Goal: Task Accomplishment & Management: Manage account settings

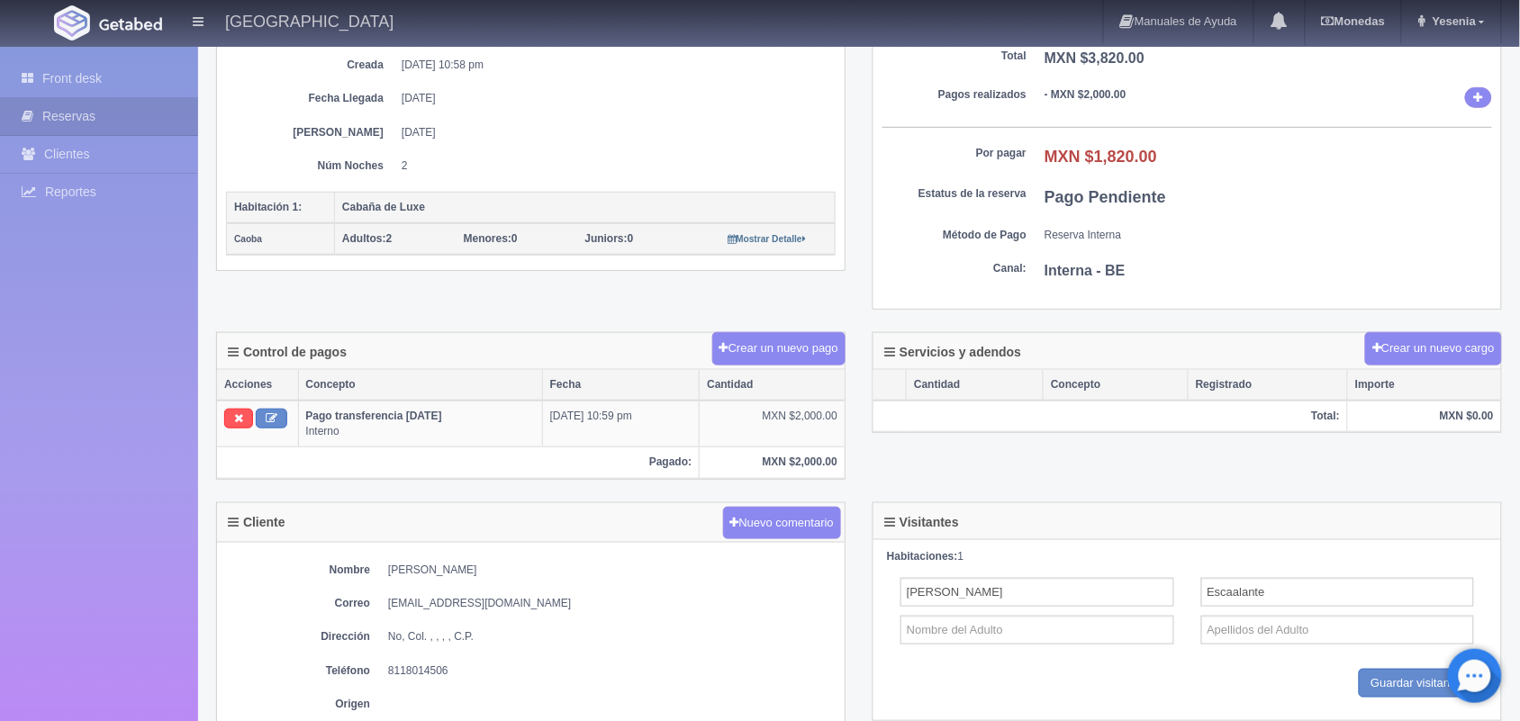
scroll to position [315, 0]
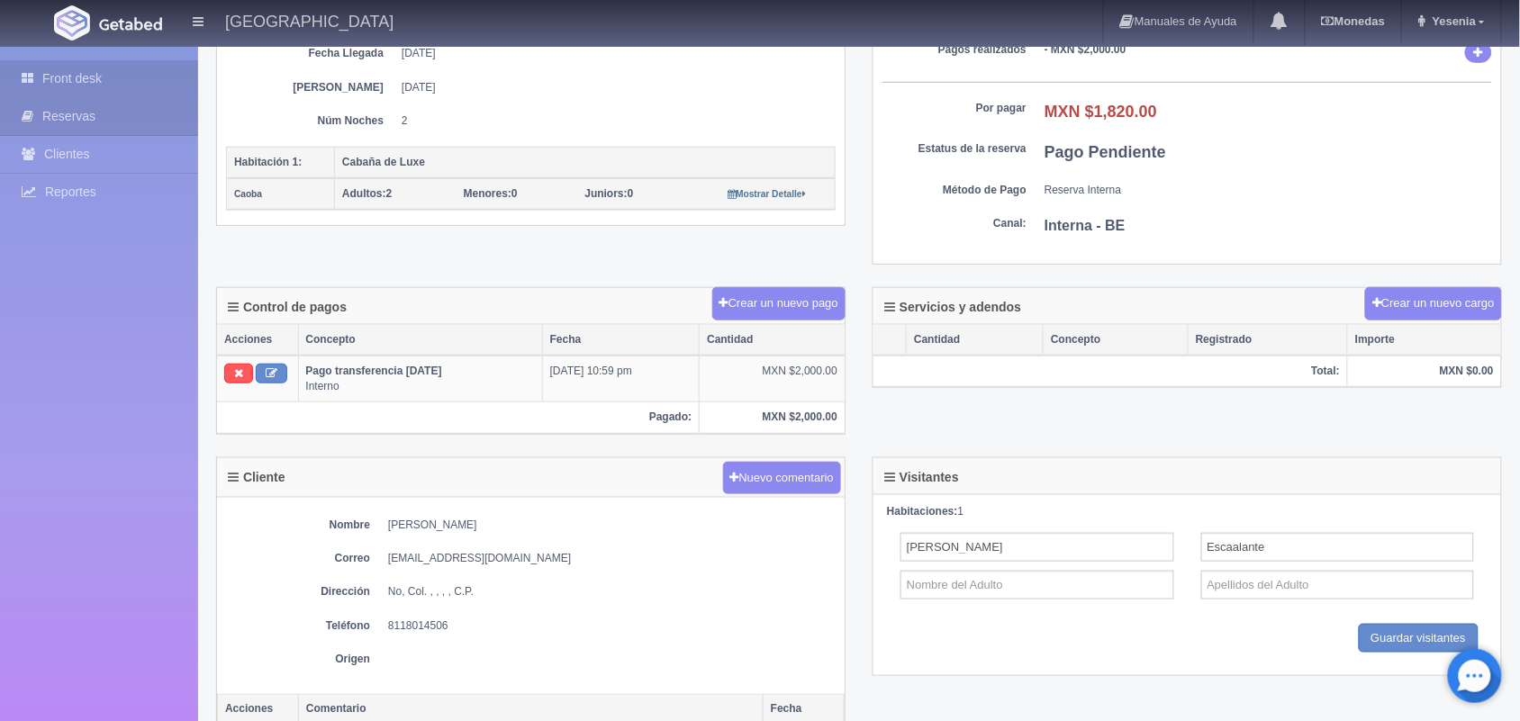
click at [124, 81] on link "Front desk" at bounding box center [99, 78] width 198 height 37
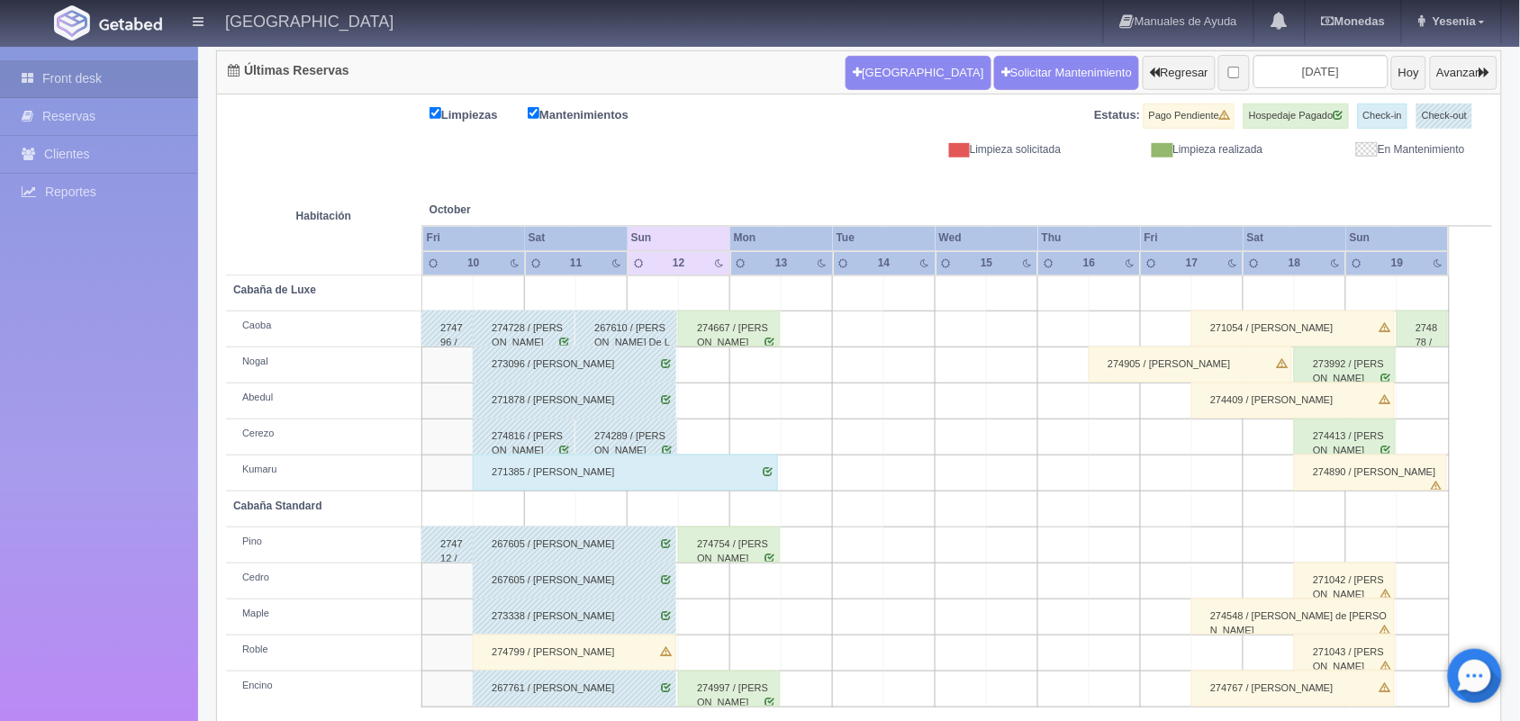
scroll to position [204, 0]
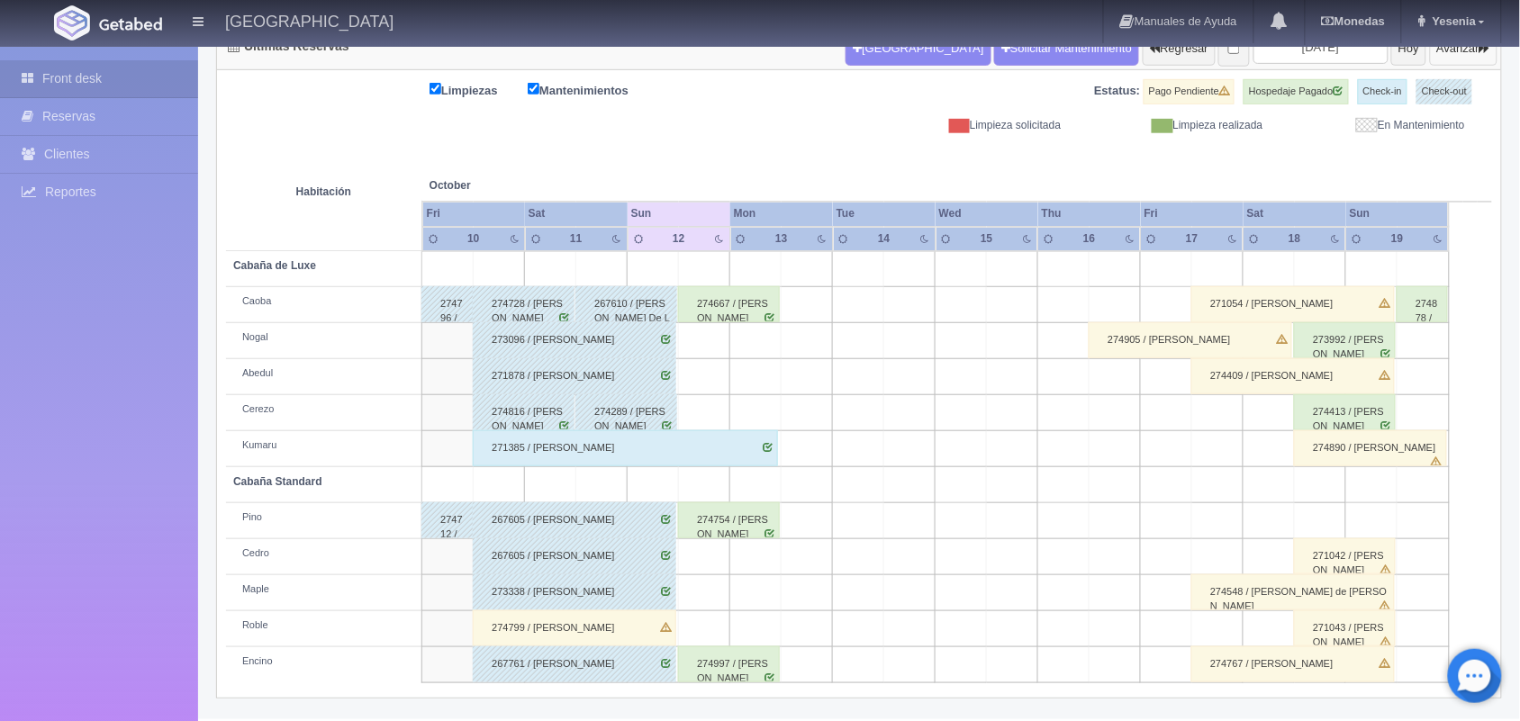
click at [1469, 54] on button "Avanzar" at bounding box center [1464, 49] width 68 height 34
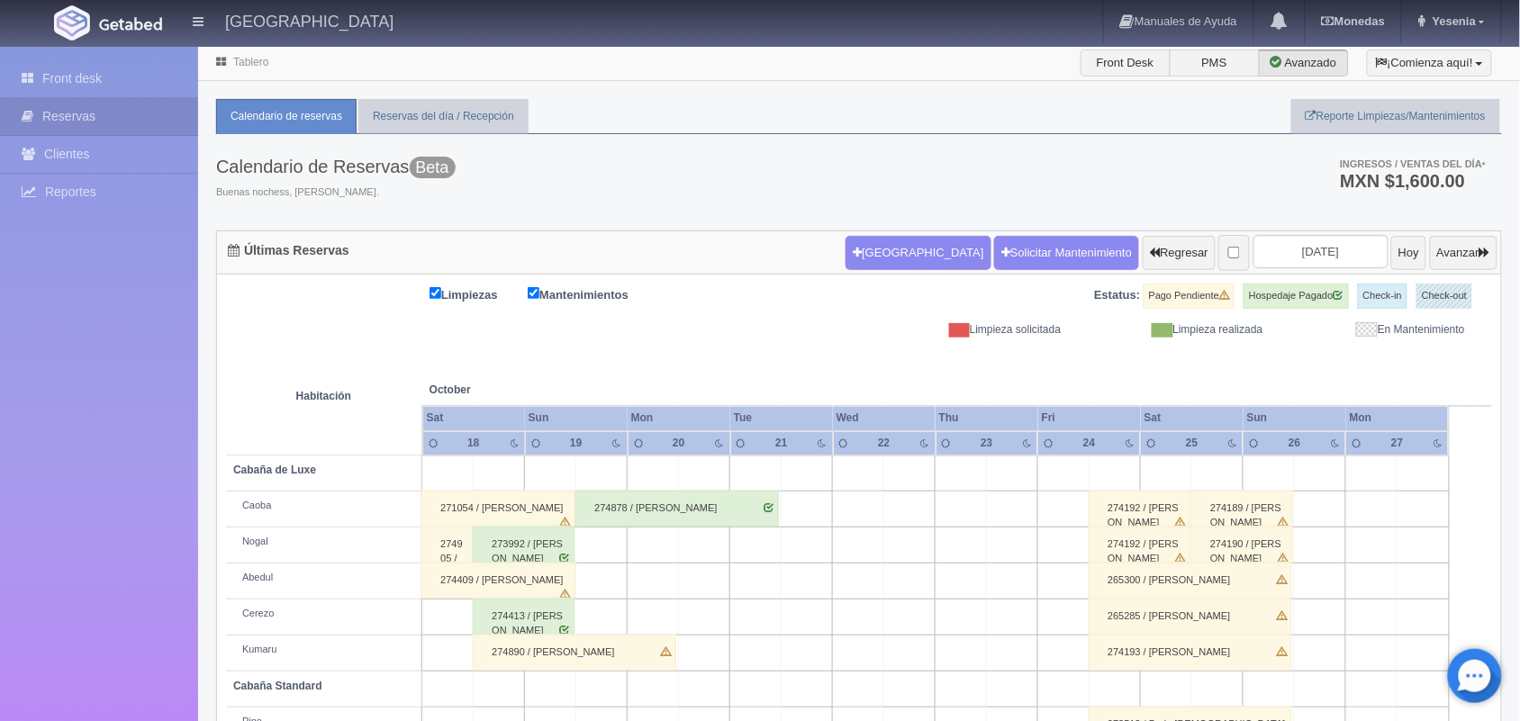
click at [248, 63] on link "Tablero" at bounding box center [250, 62] width 35 height 13
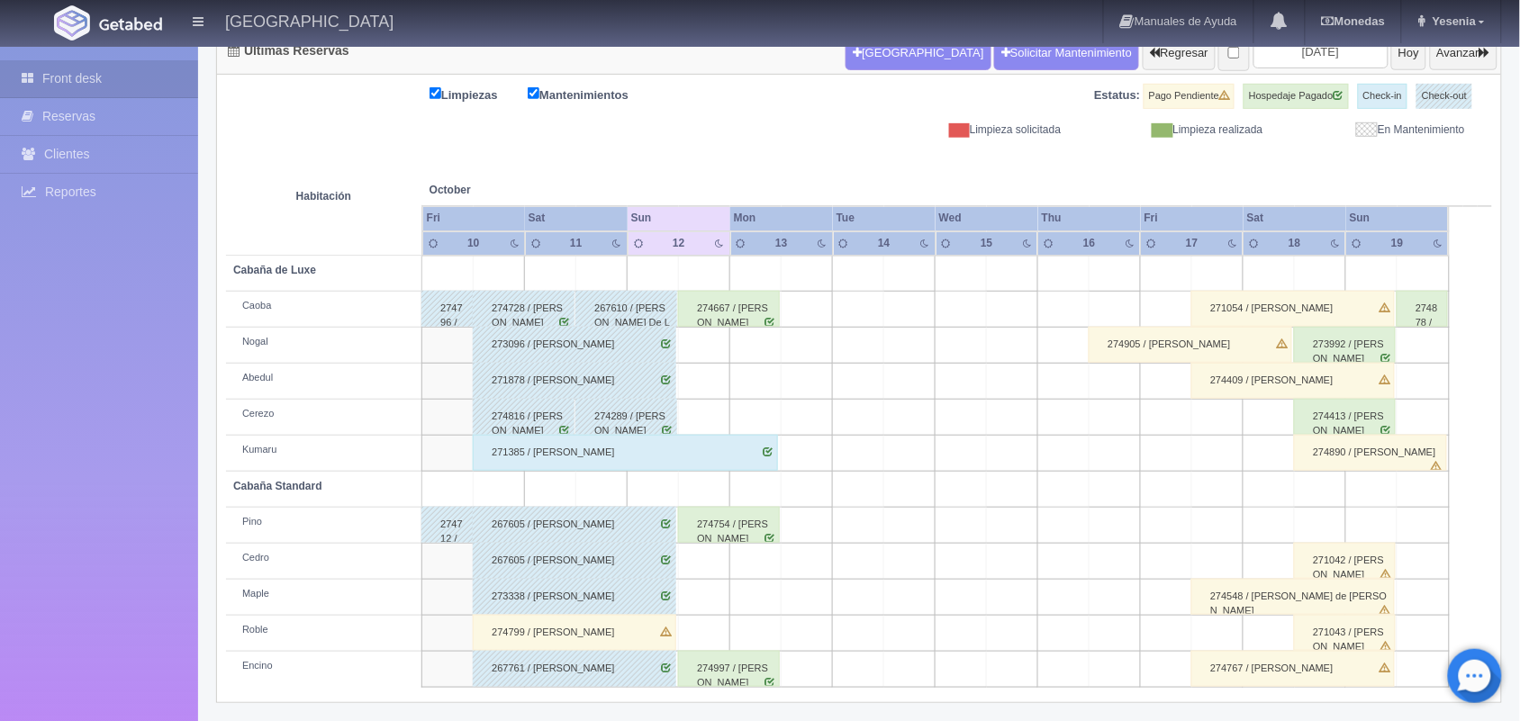
scroll to position [204, 0]
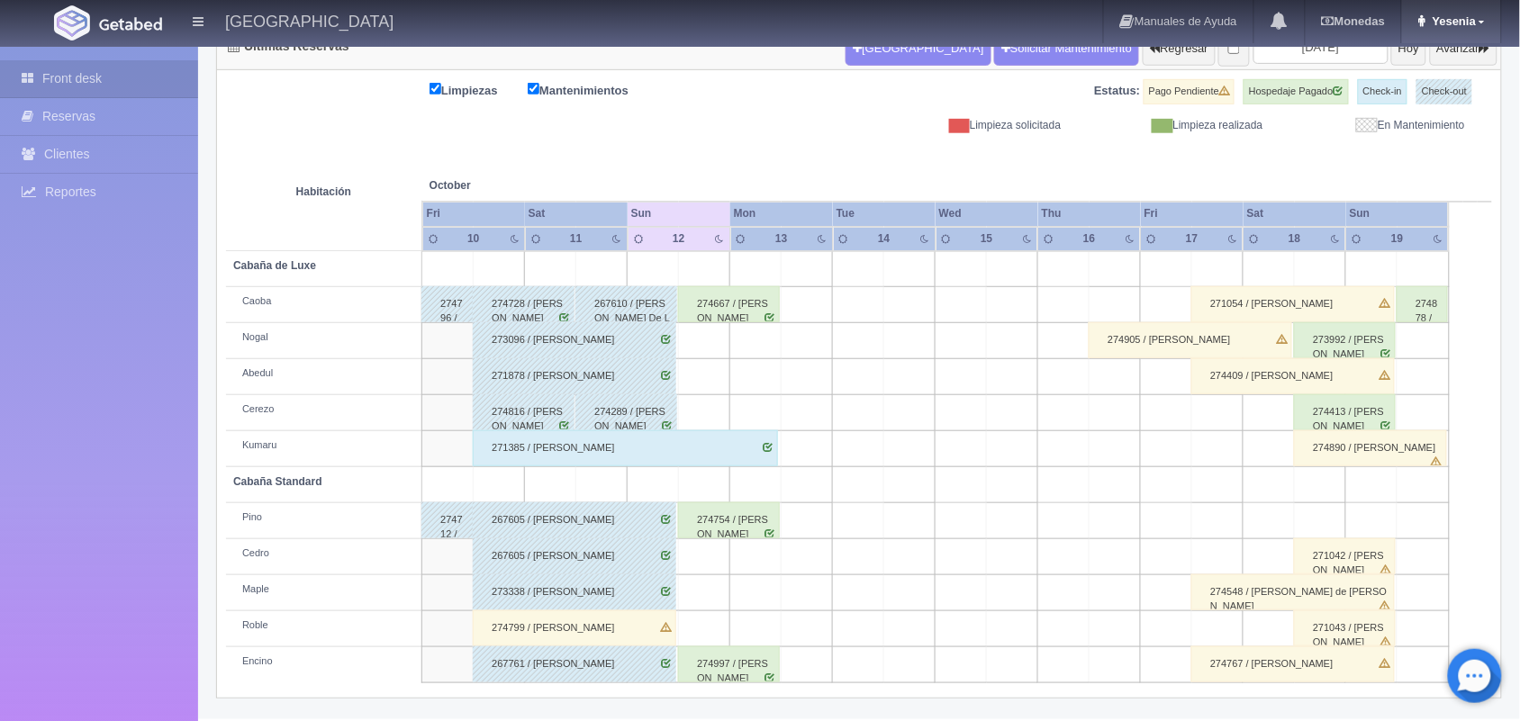
click at [1478, 14] on link "Yesenia" at bounding box center [1451, 21] width 99 height 43
click at [1420, 79] on link "Salir / Log Out" at bounding box center [1429, 85] width 142 height 23
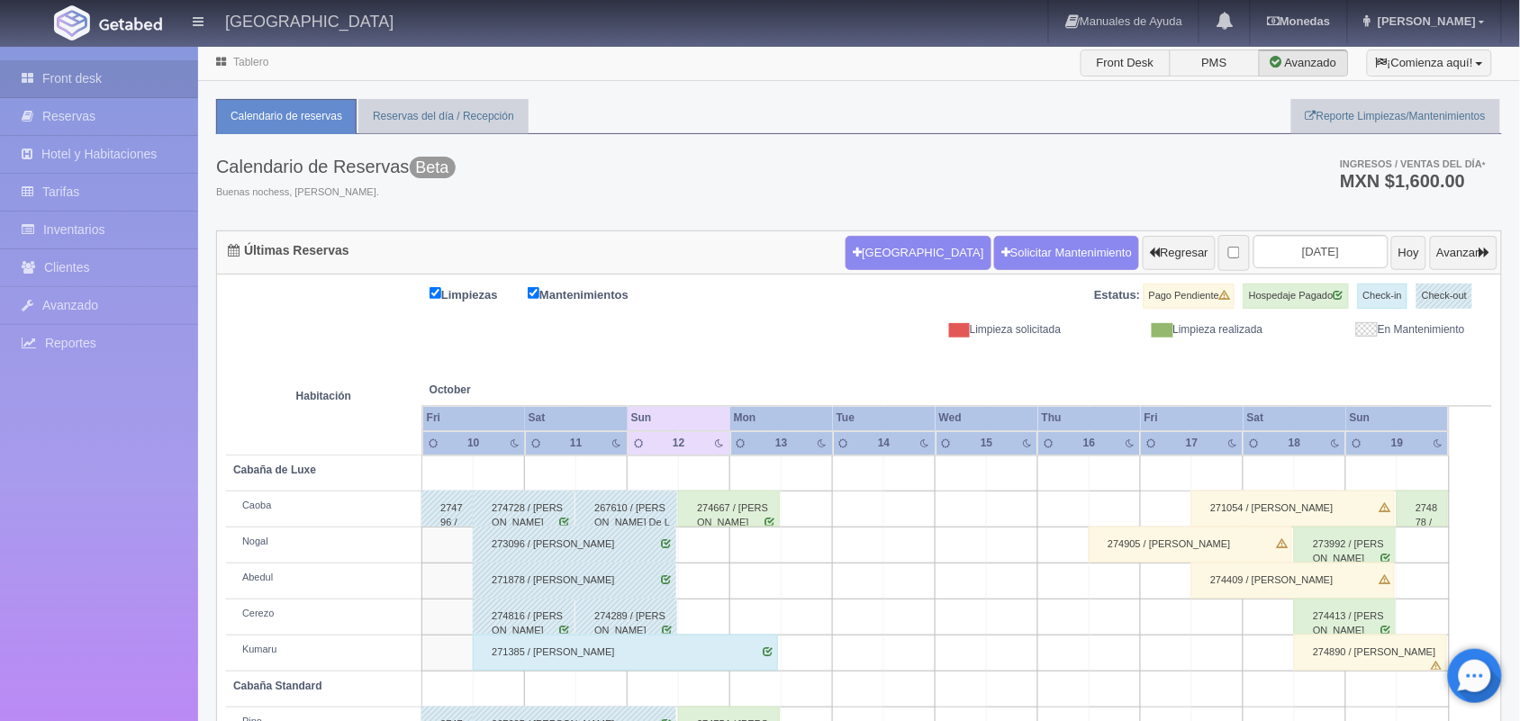
scroll to position [204, 0]
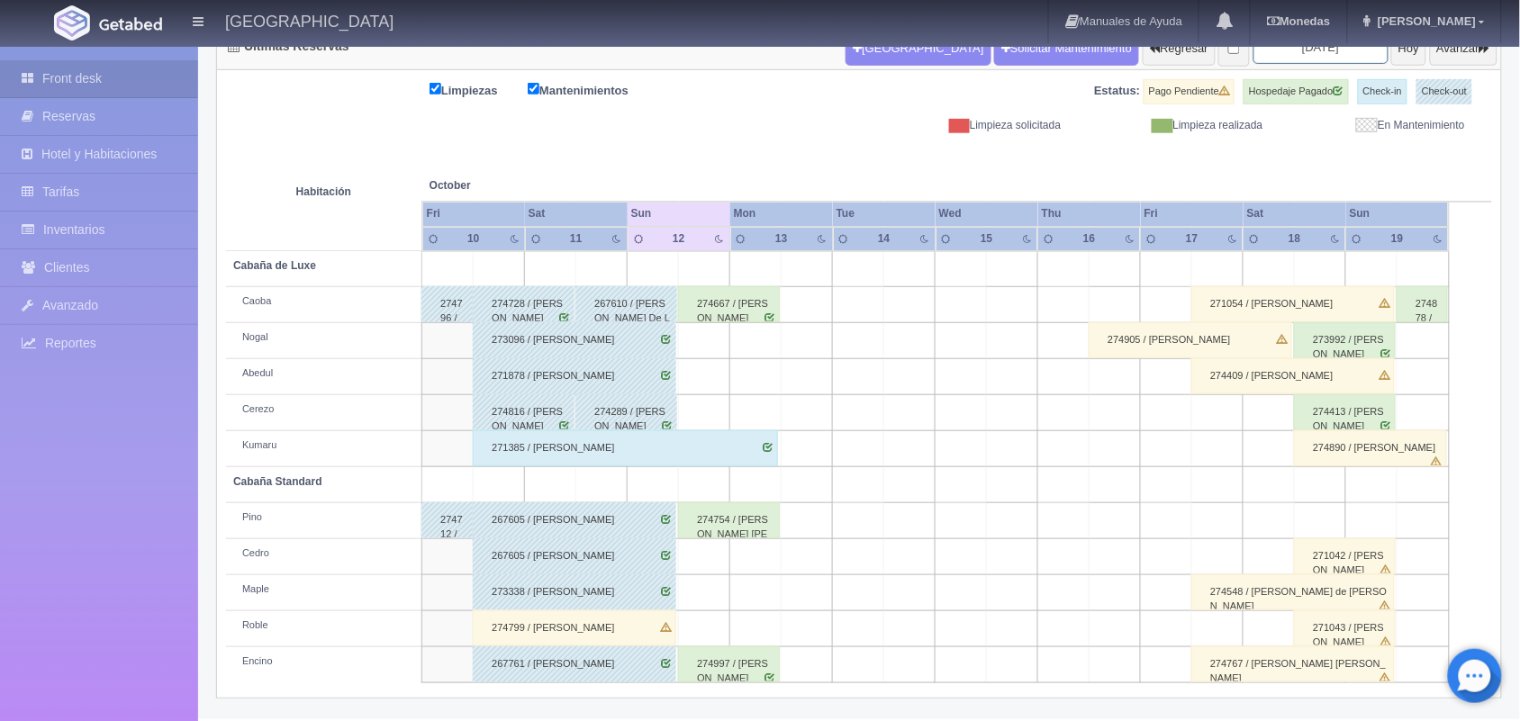
click at [1335, 57] on input "[DATE]" at bounding box center [1321, 47] width 135 height 33
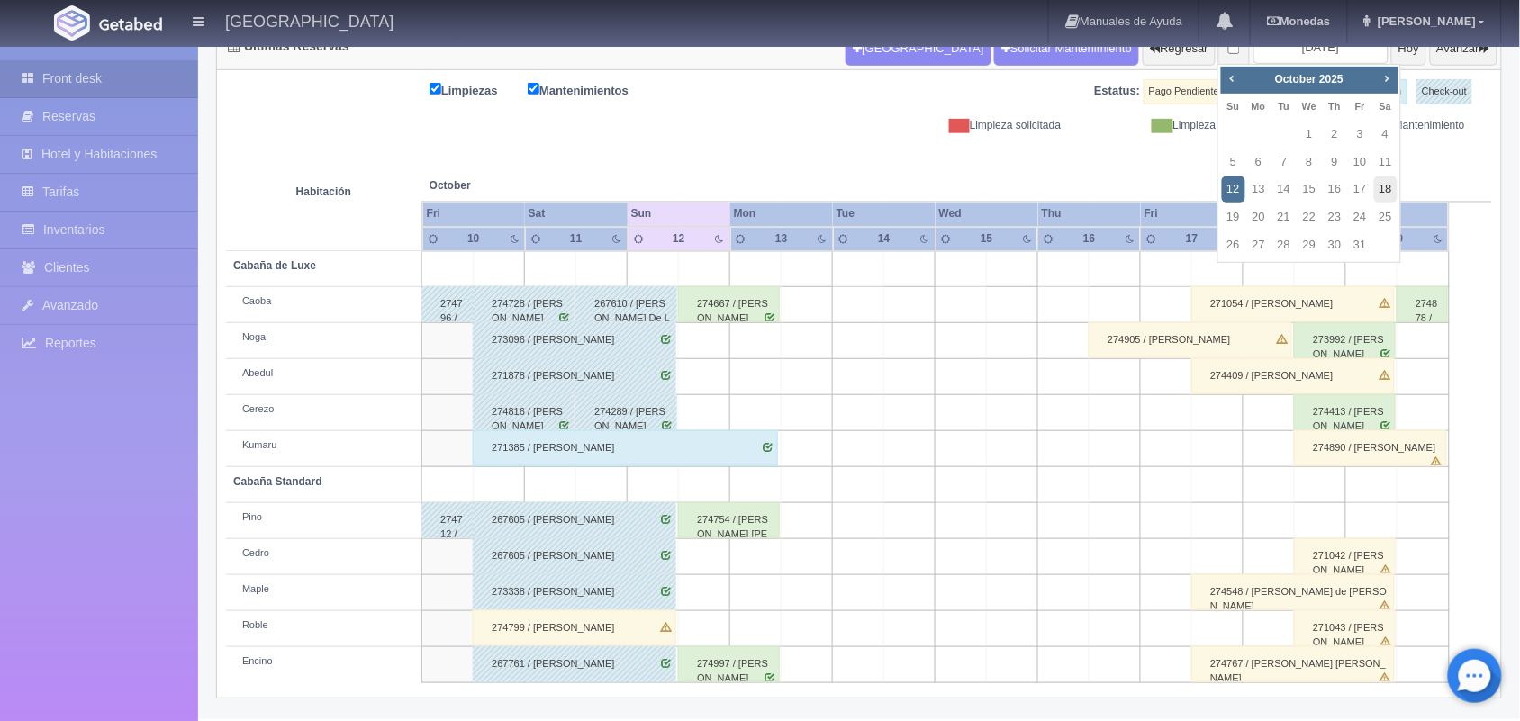
click at [1380, 195] on link "18" at bounding box center [1385, 190] width 23 height 26
type input "2025-10-18"
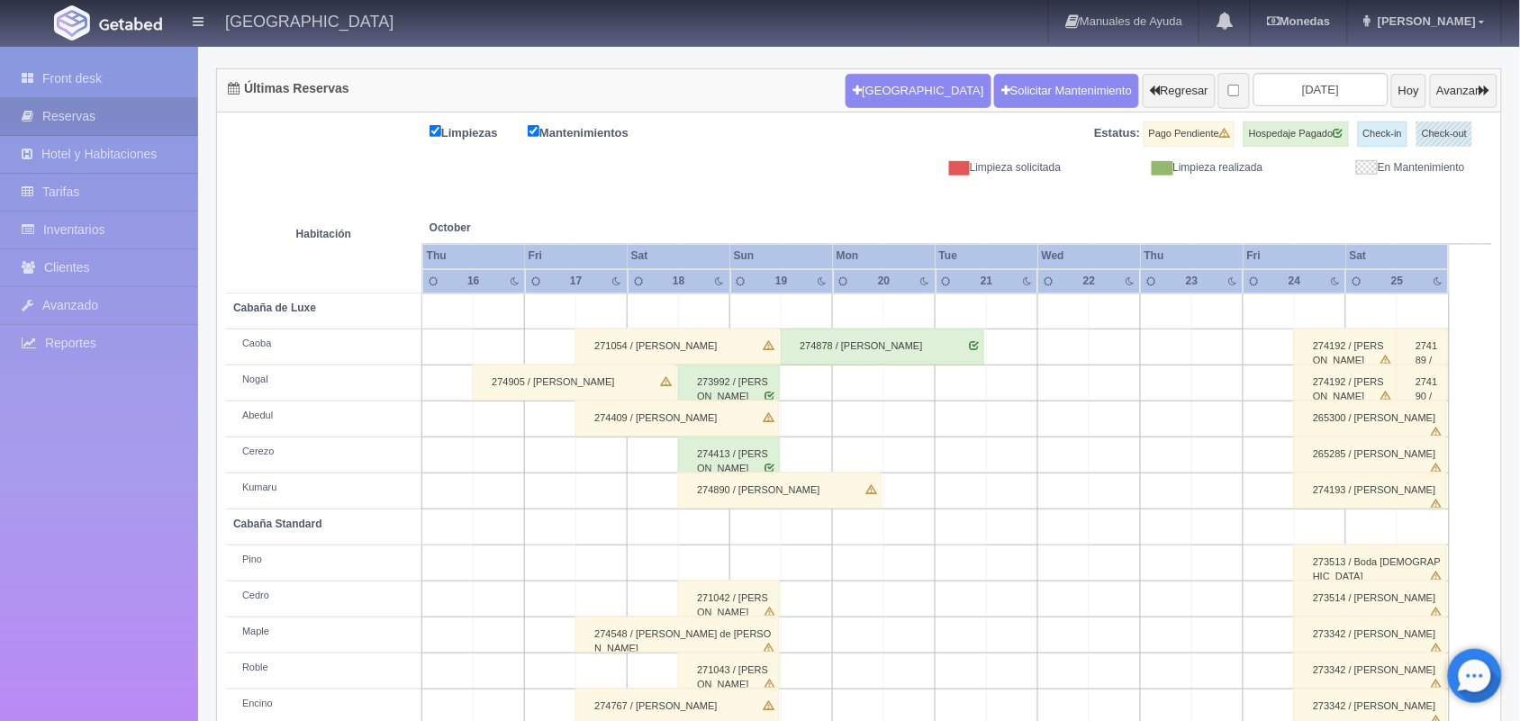
scroll to position [204, 0]
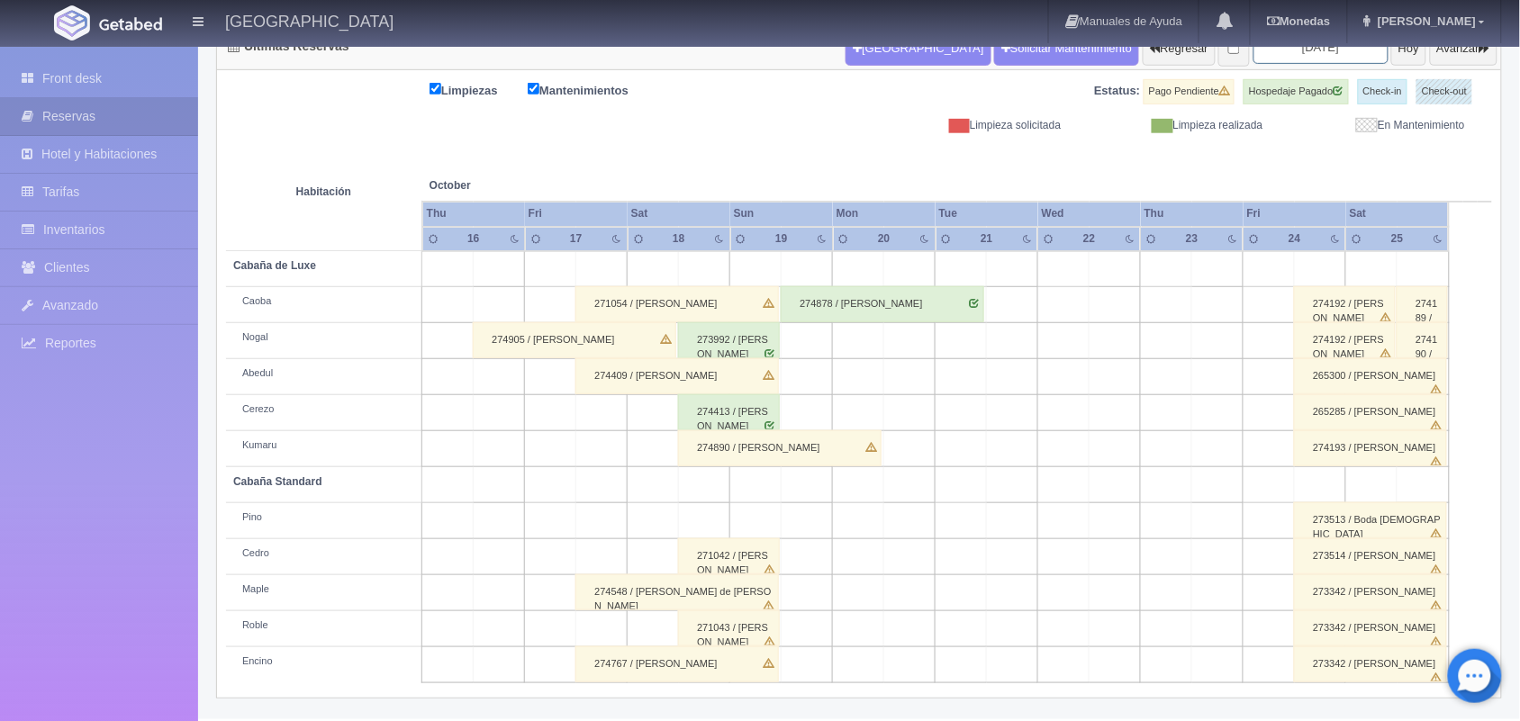
click at [1286, 51] on input "[DATE]" at bounding box center [1321, 47] width 135 height 33
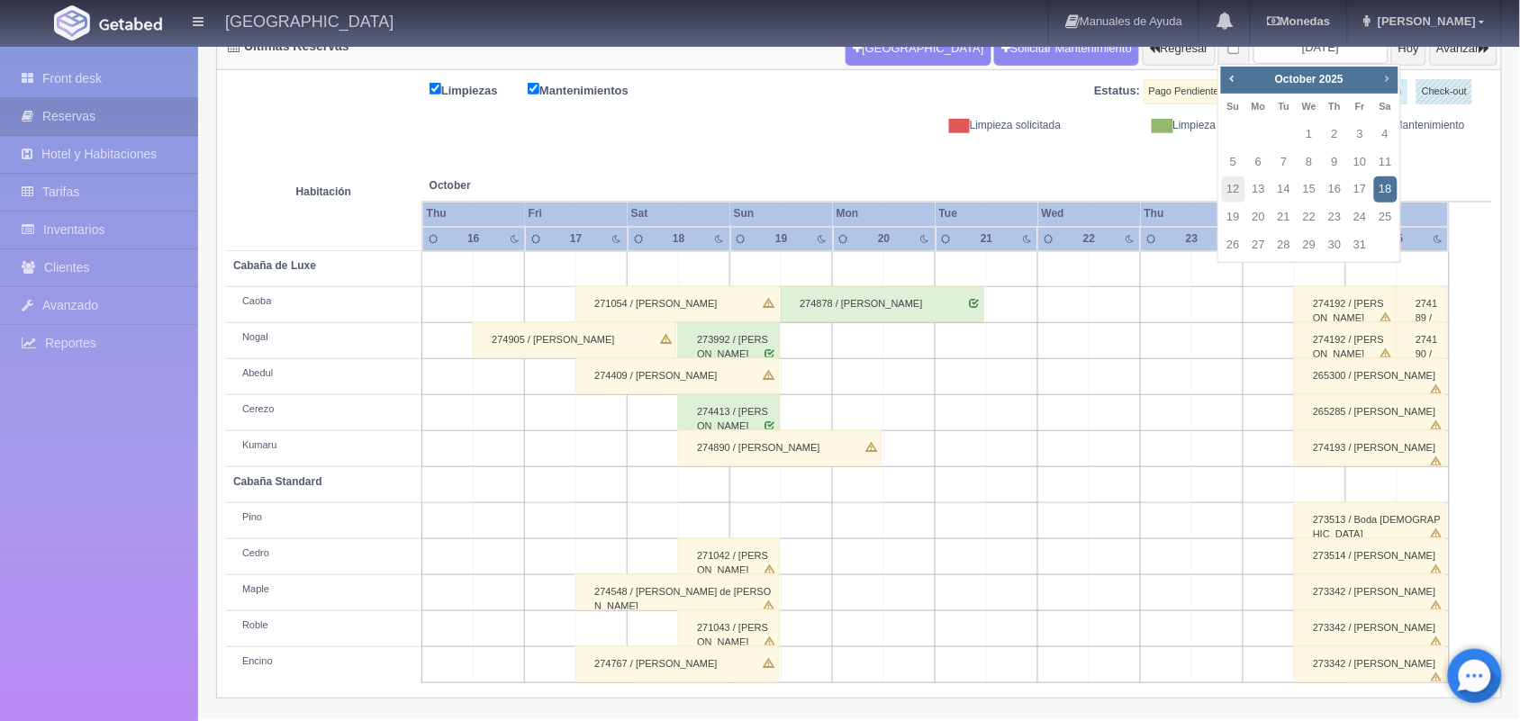
click at [1384, 73] on span "Next" at bounding box center [1387, 78] width 14 height 14
click at [1353, 169] on link "7" at bounding box center [1359, 162] width 23 height 26
type input "[DATE]"
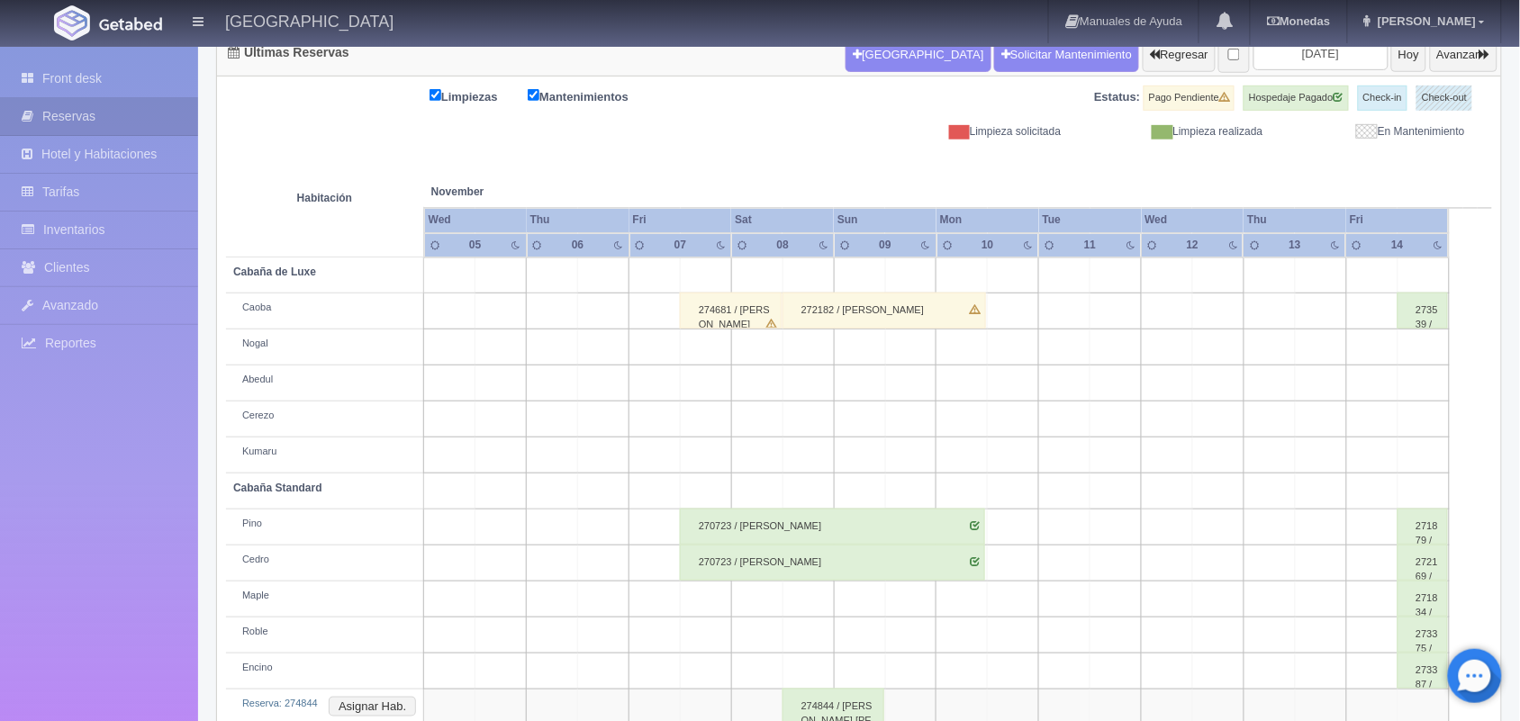
scroll to position [240, 0]
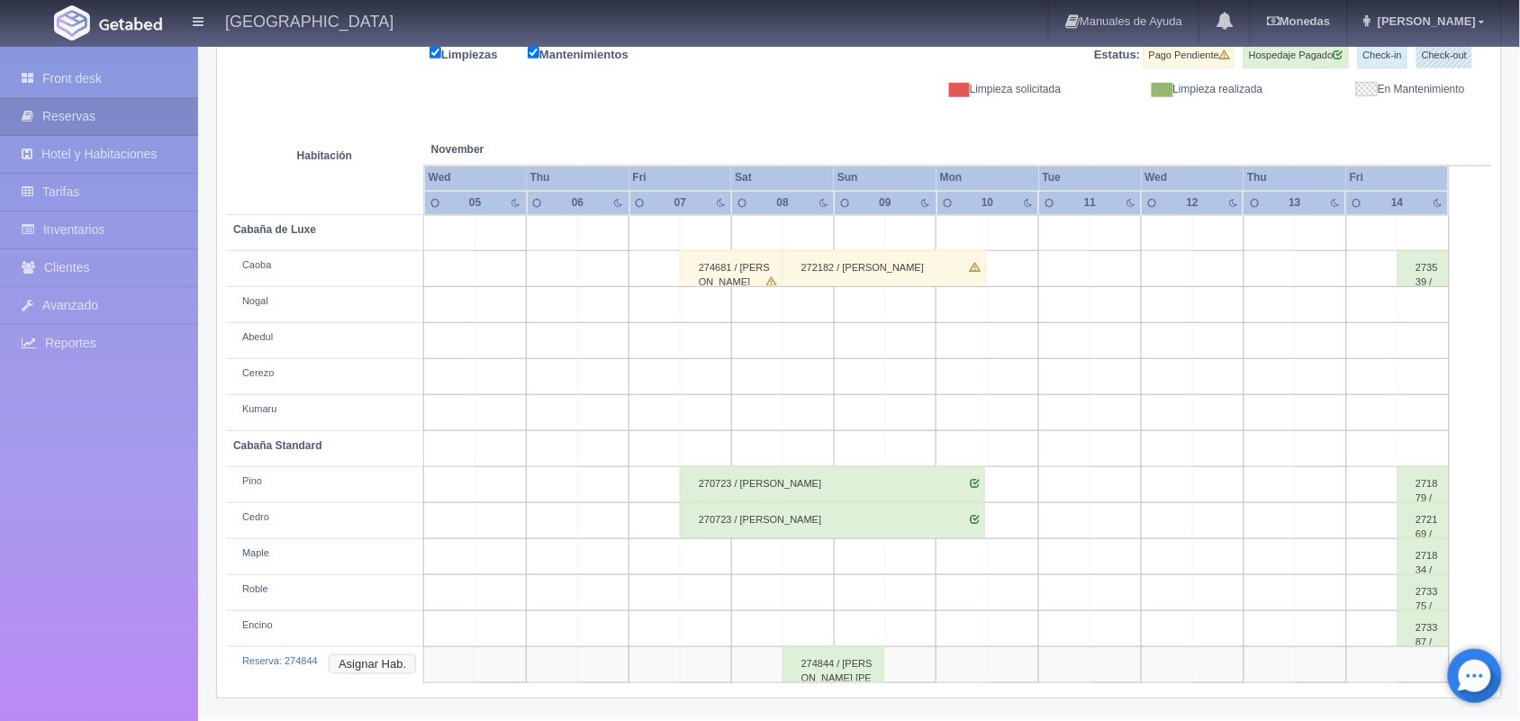
click at [385, 668] on button "Asignar Hab." at bounding box center [372, 665] width 87 height 20
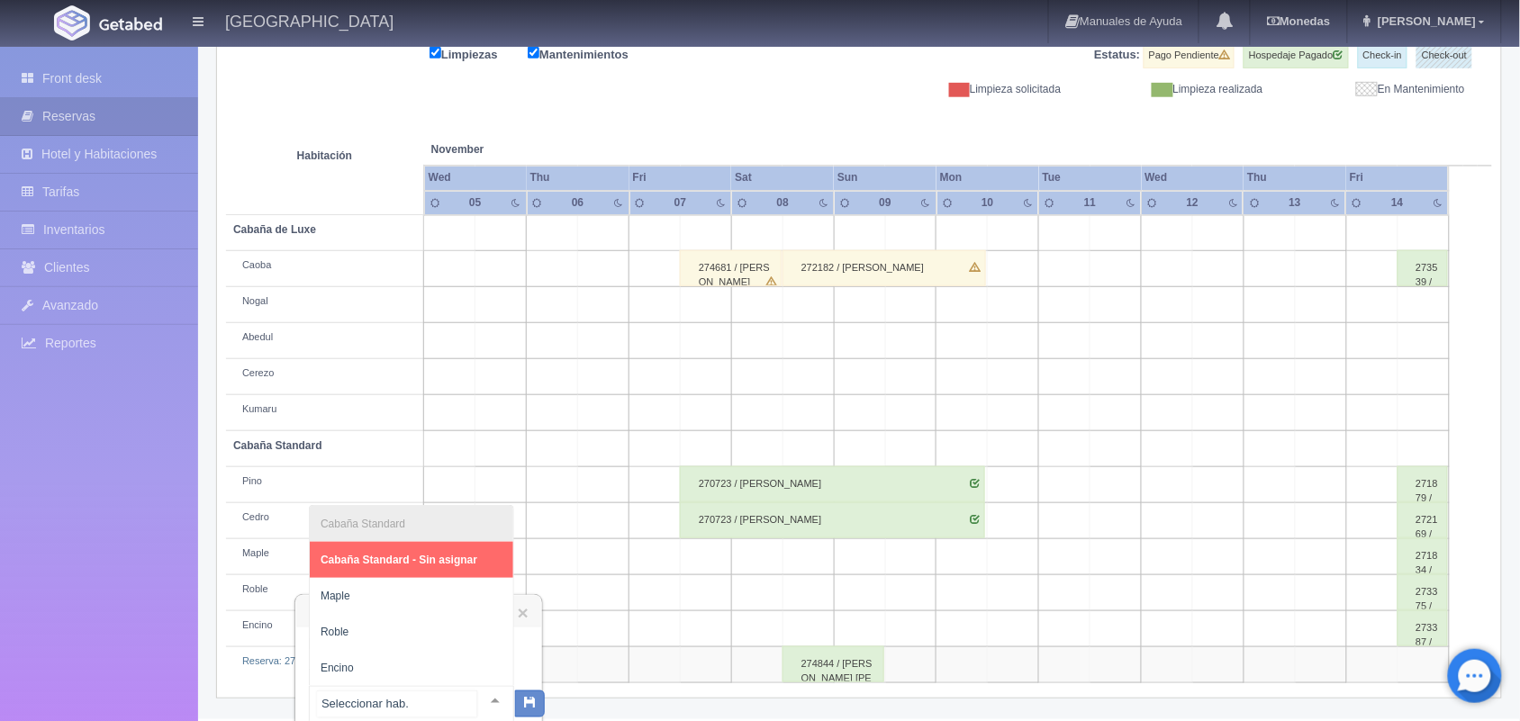
click at [477, 699] on div at bounding box center [495, 700] width 36 height 27
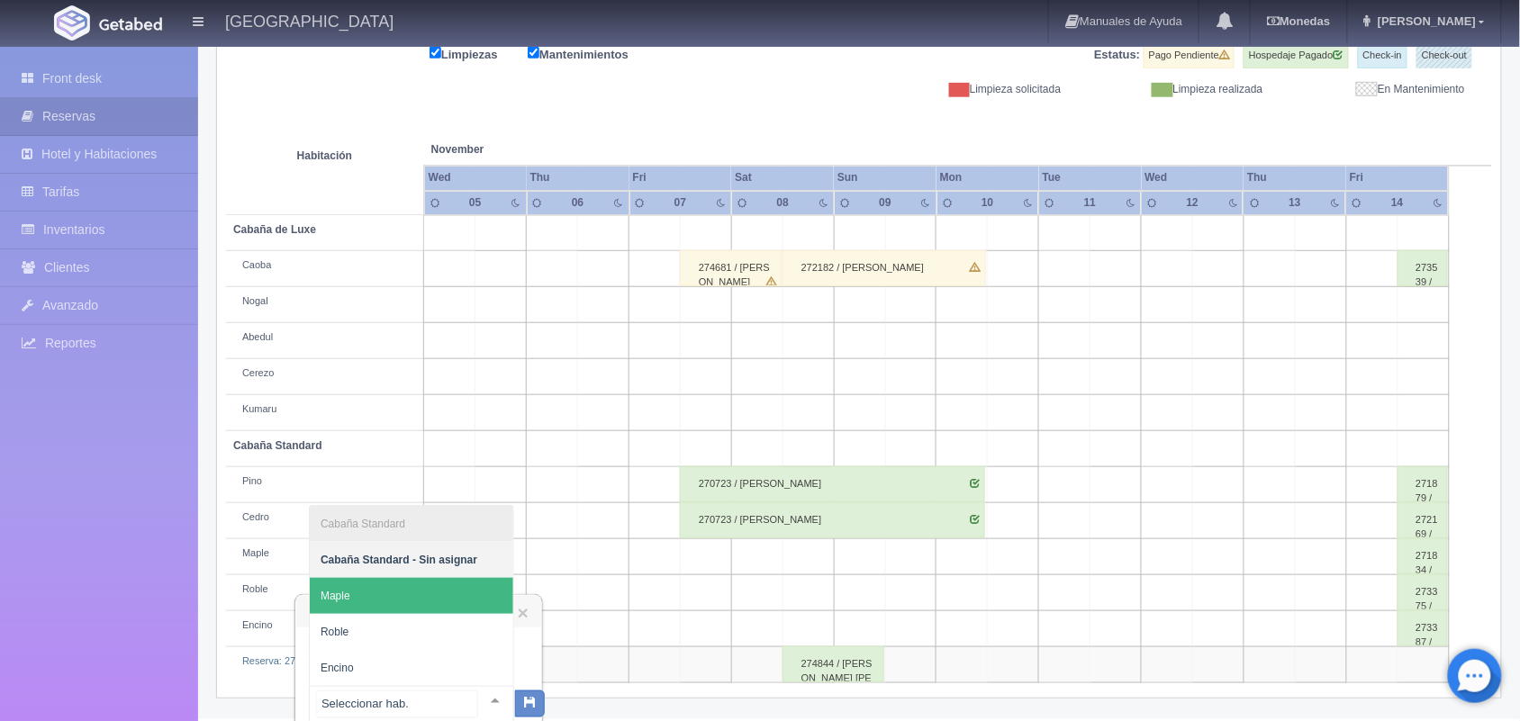
click at [439, 611] on span "Maple" at bounding box center [412, 596] width 204 height 36
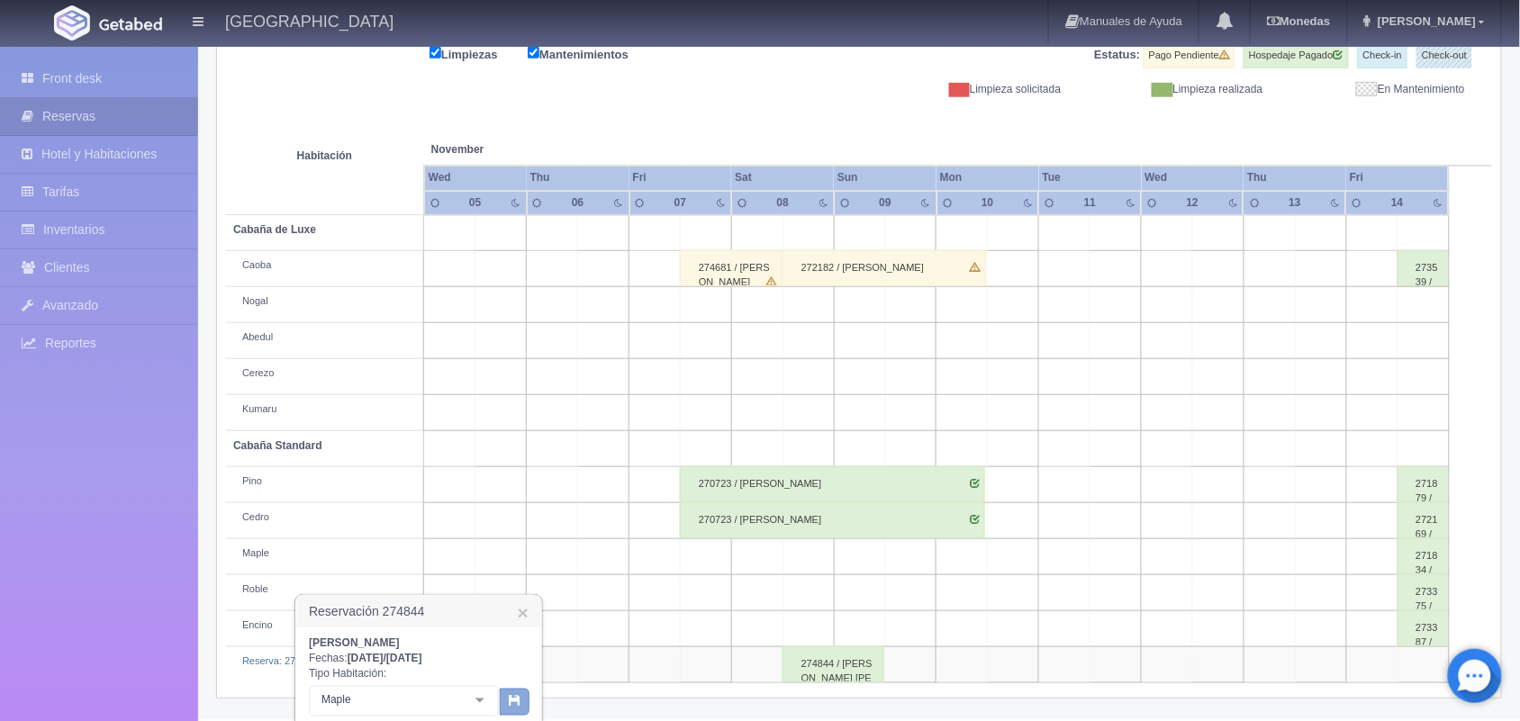
click at [511, 707] on button "button" at bounding box center [515, 702] width 30 height 27
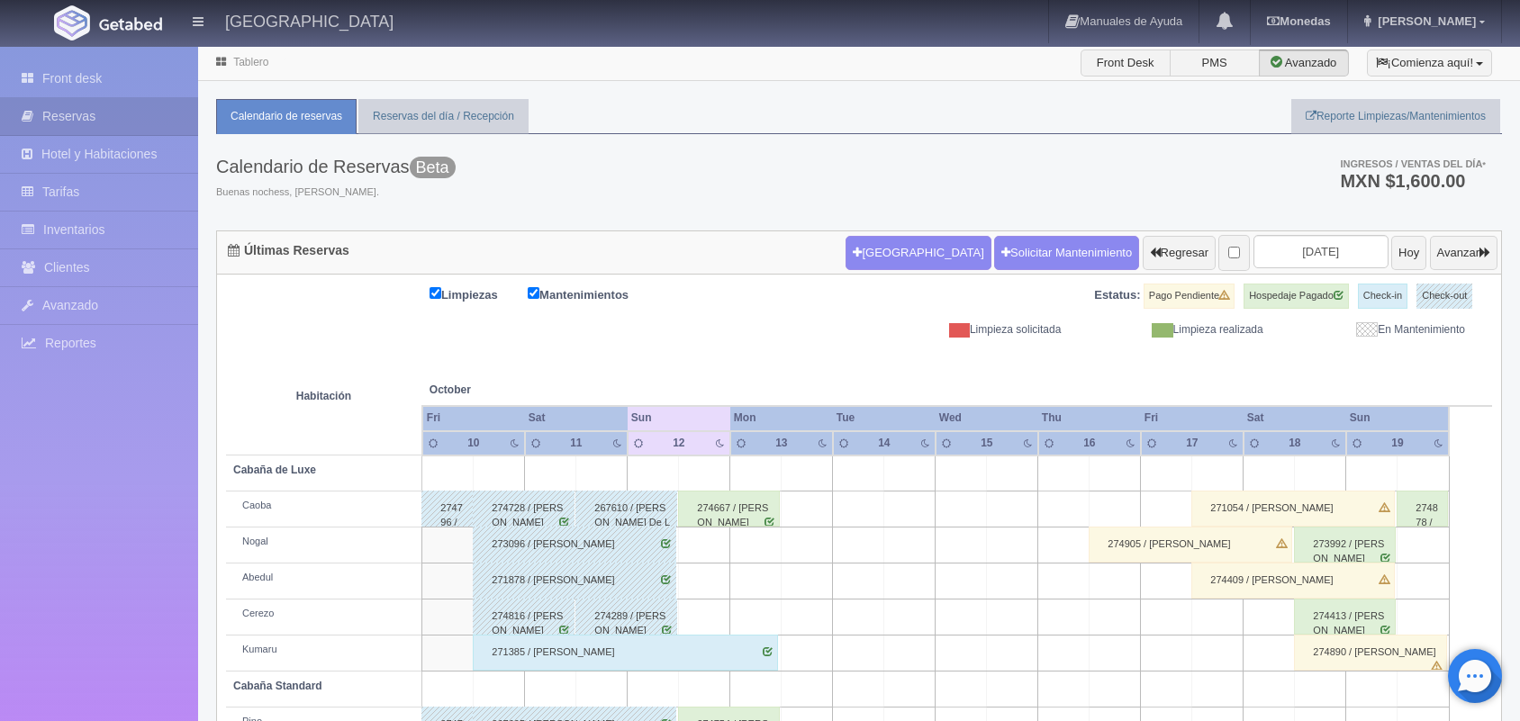
scroll to position [135, 0]
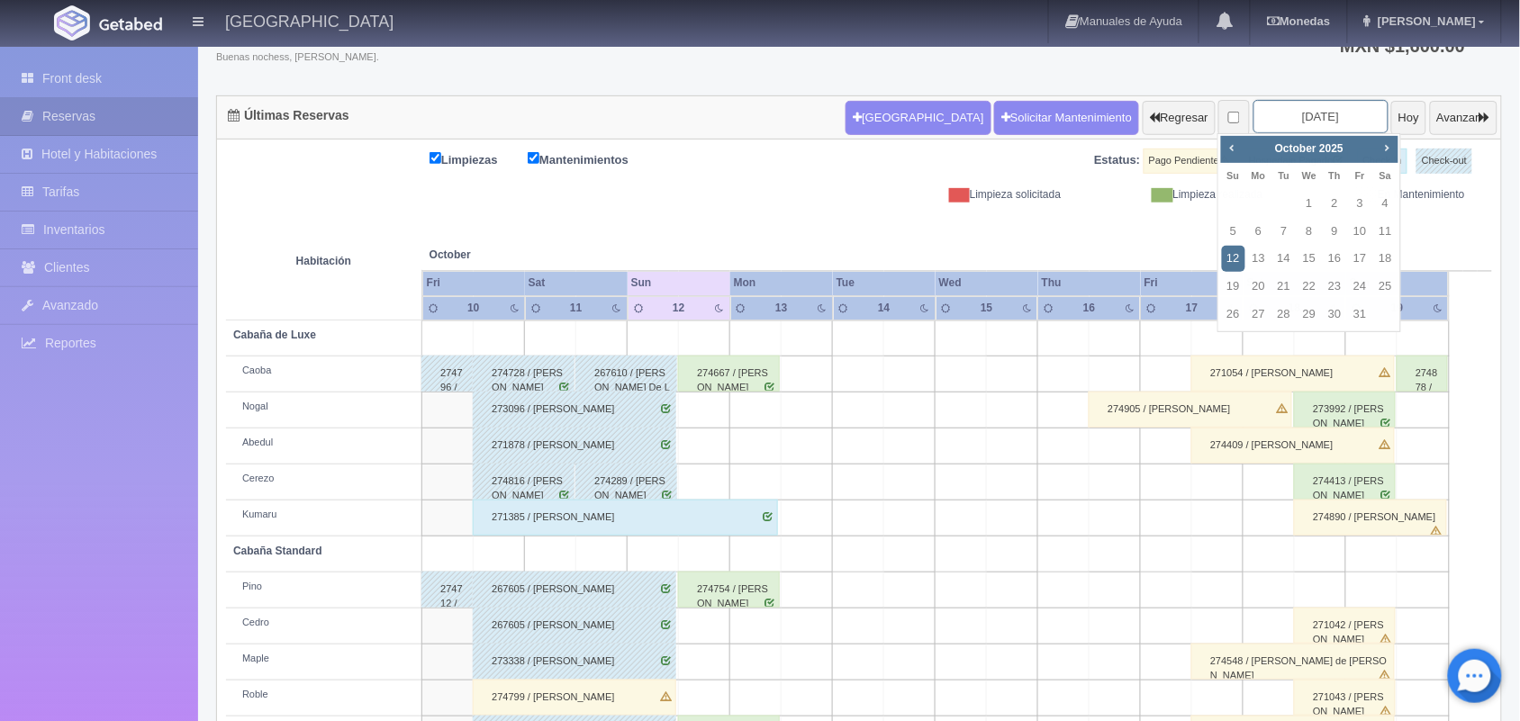
click at [1272, 124] on input "[DATE]" at bounding box center [1321, 116] width 135 height 33
click at [1380, 149] on span "Next" at bounding box center [1387, 147] width 14 height 14
click at [1357, 241] on link "7" at bounding box center [1359, 232] width 23 height 26
type input "2025-11-07"
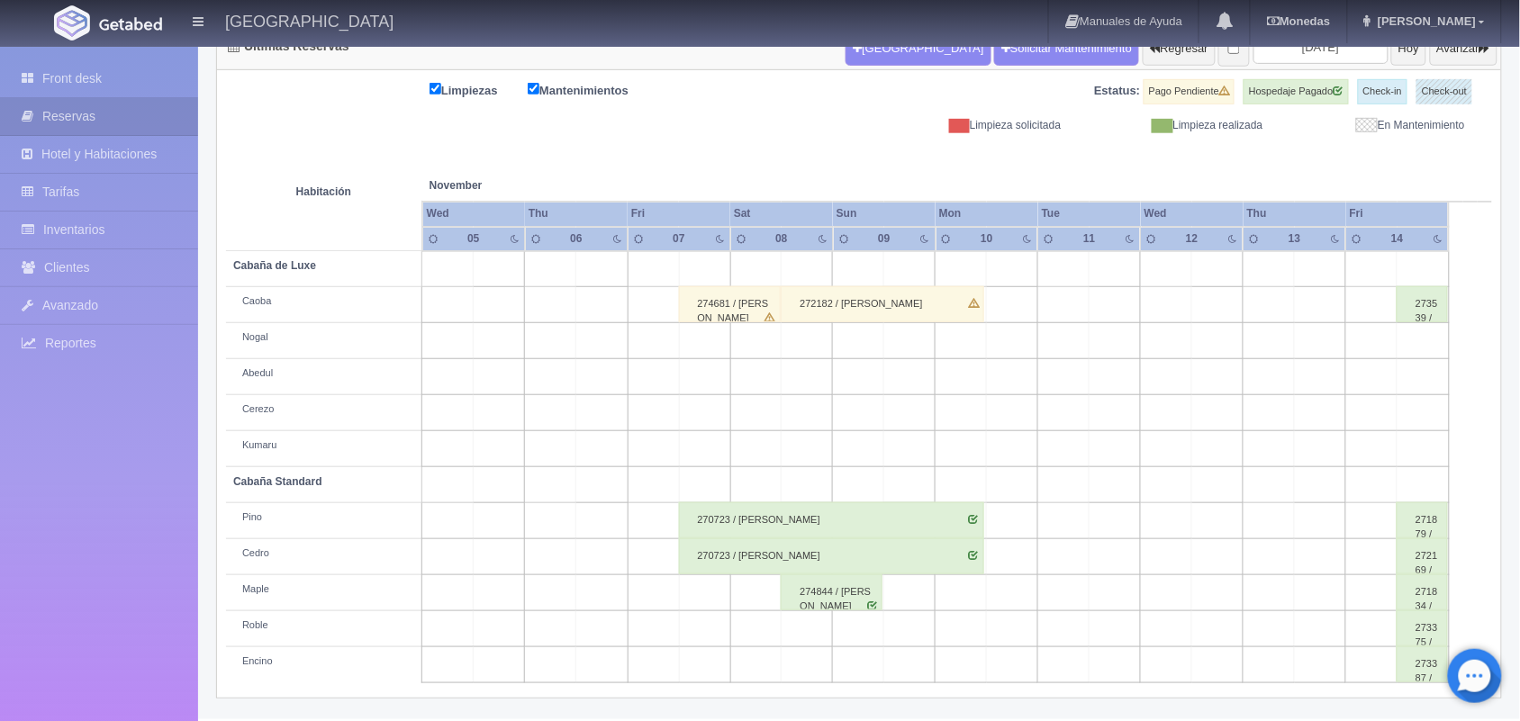
scroll to position [122, 0]
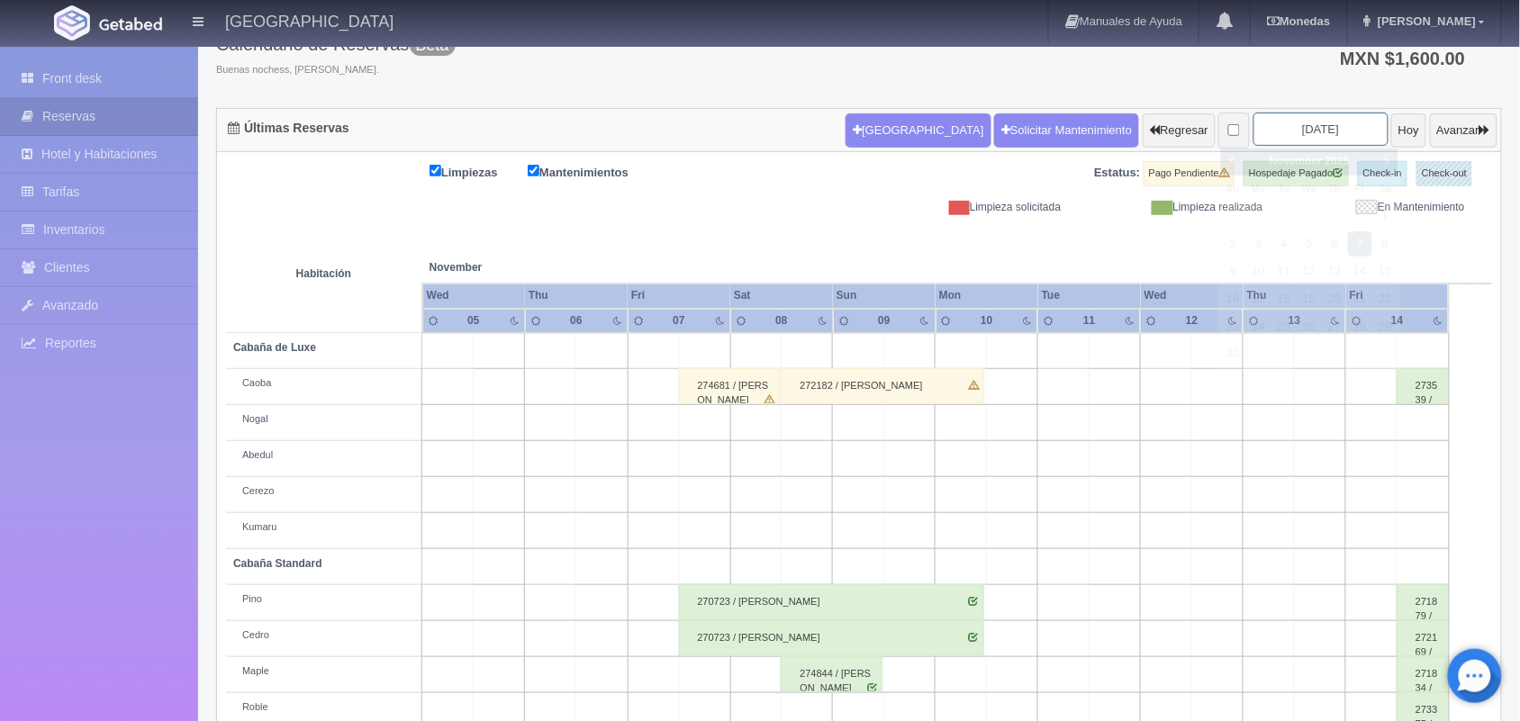
click at [1261, 133] on input "2025-11-07" at bounding box center [1321, 129] width 135 height 33
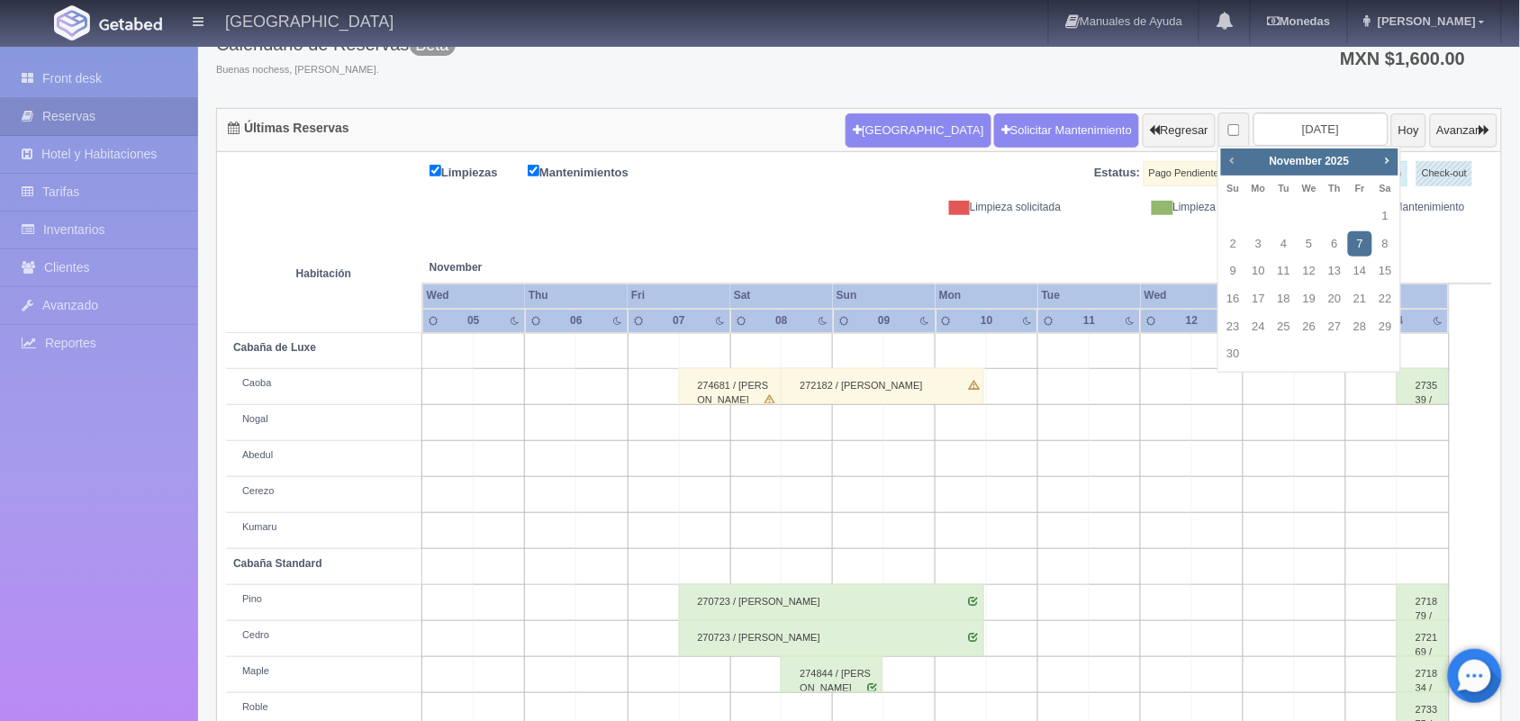
click at [1232, 160] on span "Prev" at bounding box center [1232, 160] width 14 height 14
click at [1360, 276] on link "17" at bounding box center [1359, 271] width 23 height 26
type input "[DATE]"
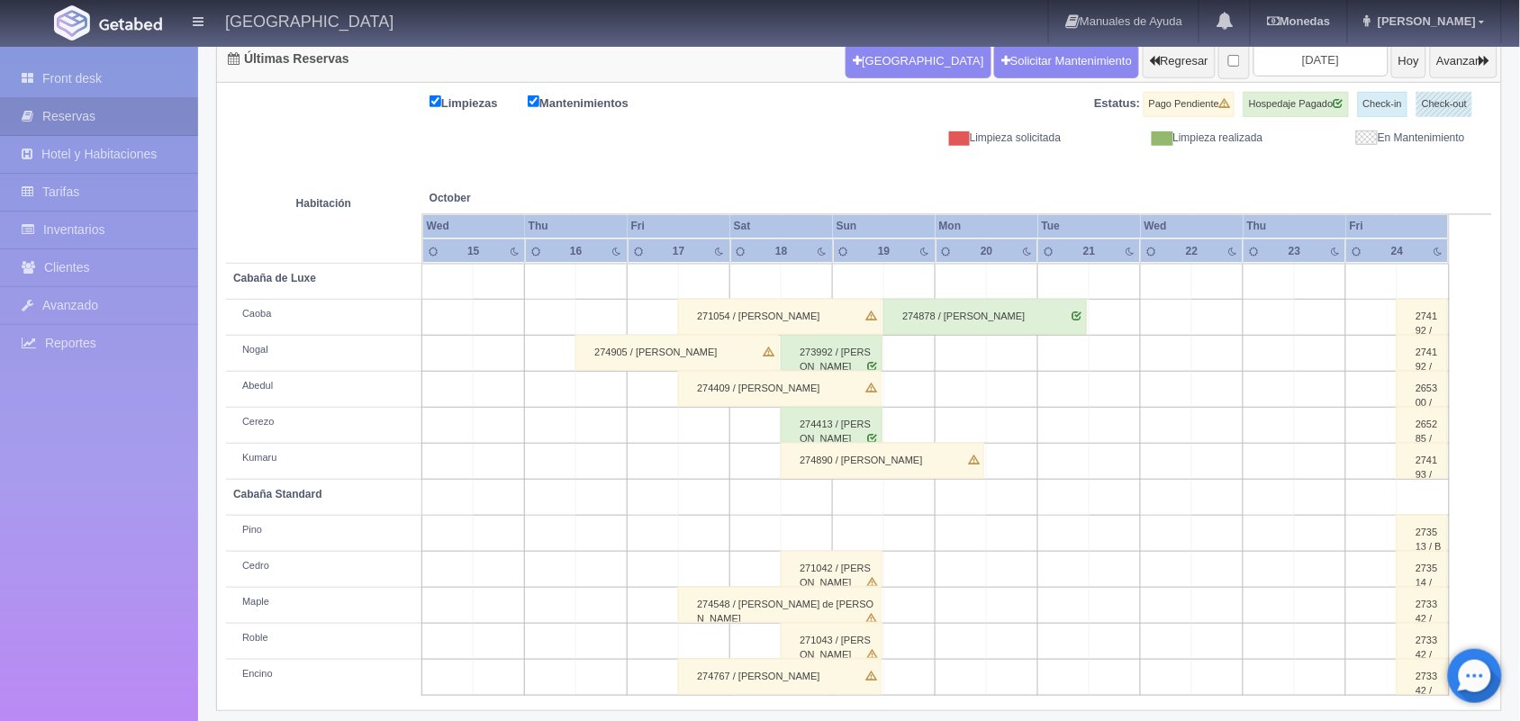
scroll to position [204, 0]
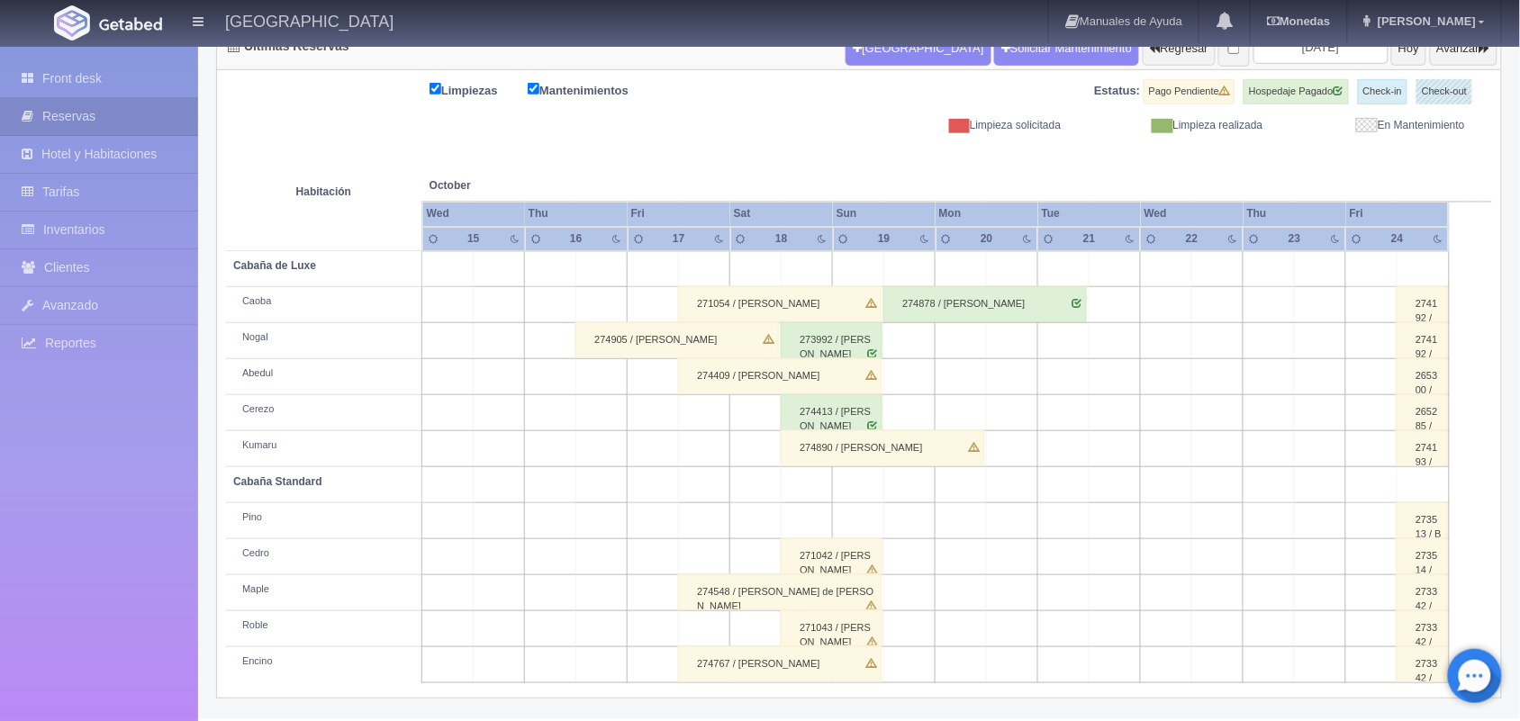
drag, startPoint x: 0, startPoint y: 0, endPoint x: 1536, endPoint y: 405, distance: 1588.8
click at [1519, 405] on html "[GEOGRAPHIC_DATA] Manuales de Ayuda Actualizaciones recientes [GEOGRAPHIC_DATA]…" at bounding box center [760, 156] width 1520 height 721
